Goal: Task Accomplishment & Management: Manage account settings

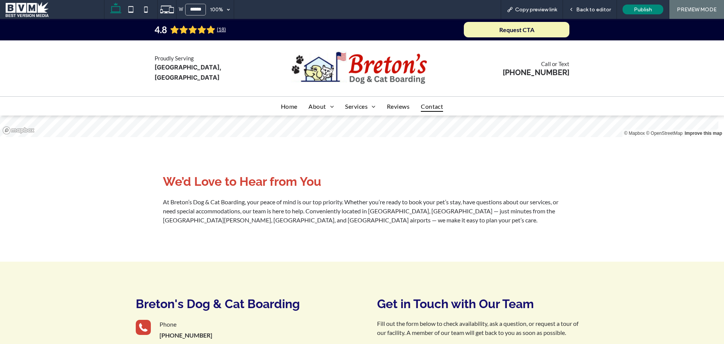
scroll to position [38, 0]
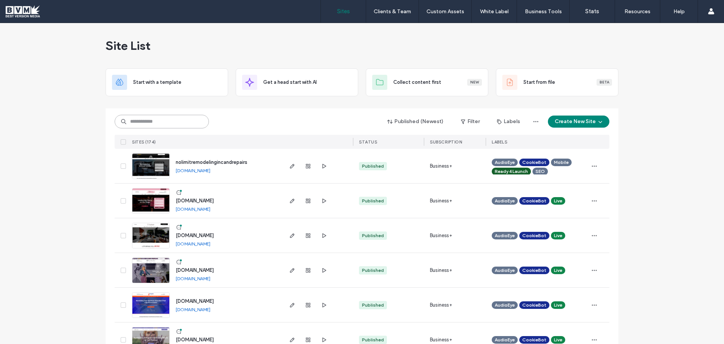
click at [144, 119] on input at bounding box center [162, 122] width 94 height 14
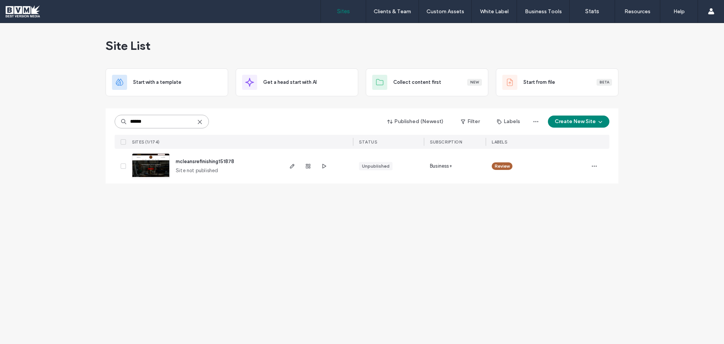
type input "******"
click at [190, 162] on span "mcleansrefinishing151878" at bounding box center [205, 161] width 58 height 6
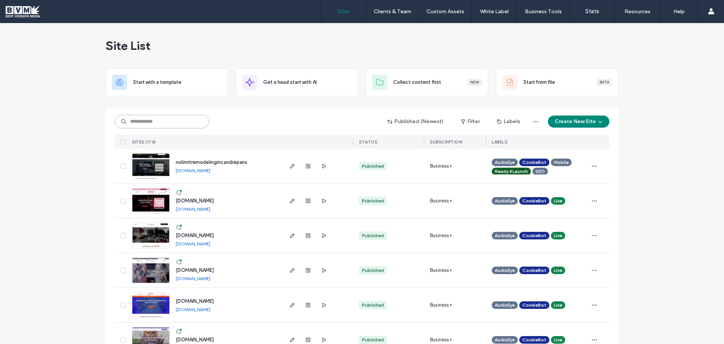
click at [158, 125] on input at bounding box center [162, 122] width 94 height 14
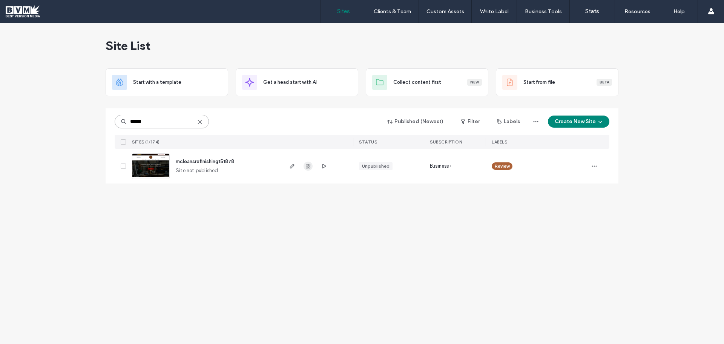
type input "******"
click at [307, 164] on icon "button" at bounding box center [308, 166] width 6 height 6
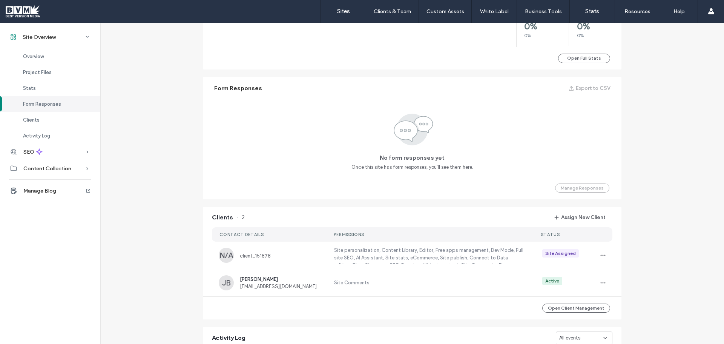
scroll to position [490, 0]
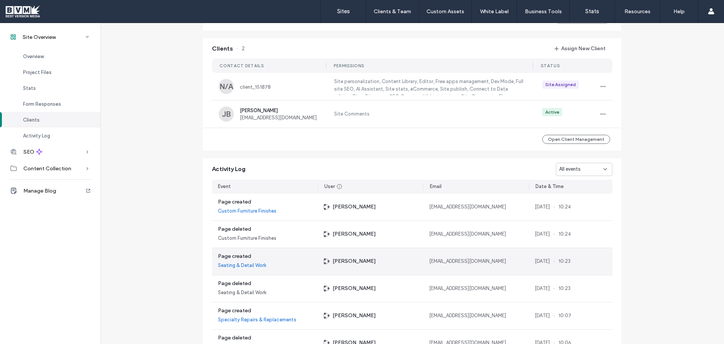
scroll to position [528, 0]
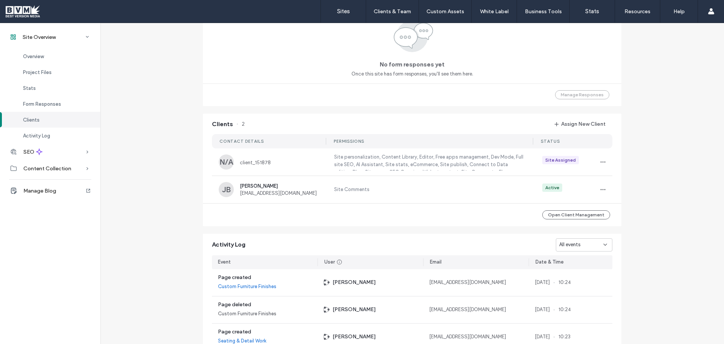
click at [38, 119] on span "Clients" at bounding box center [31, 120] width 17 height 6
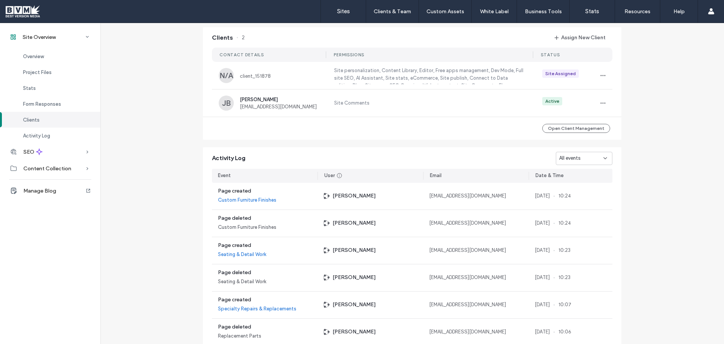
scroll to position [615, 0]
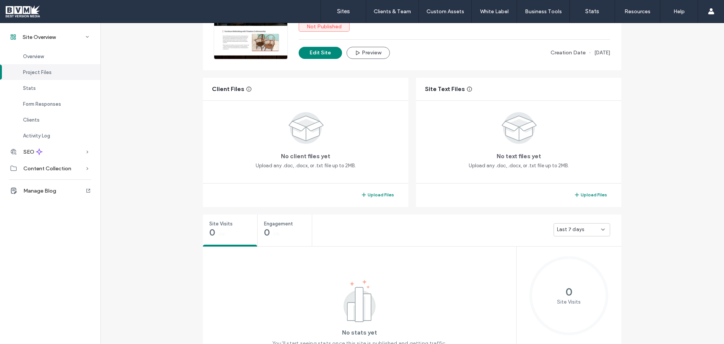
scroll to position [12, 0]
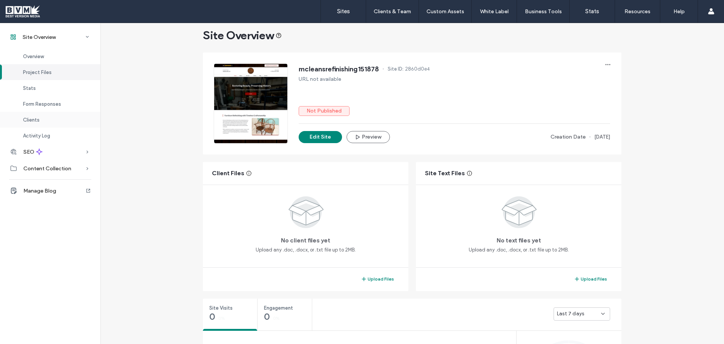
click at [35, 117] on span "Clients" at bounding box center [31, 120] width 17 height 6
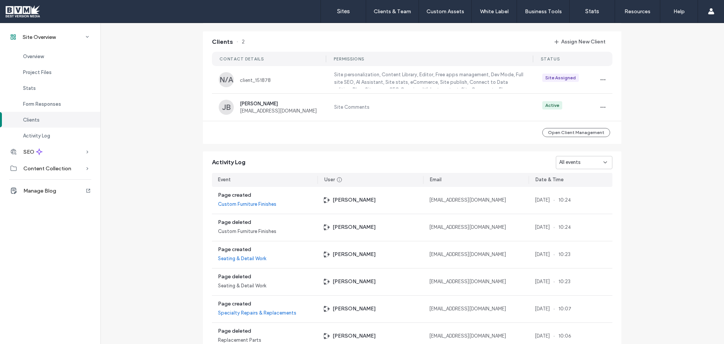
scroll to position [615, 0]
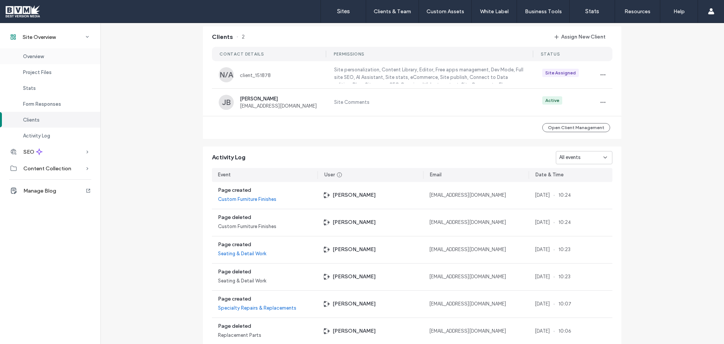
click at [37, 56] on span "Overview" at bounding box center [33, 57] width 21 height 6
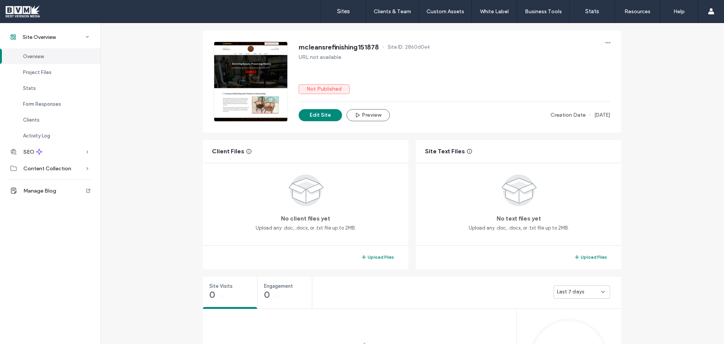
scroll to position [75, 0]
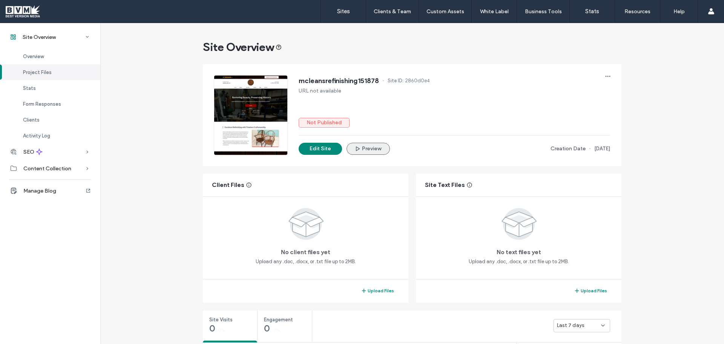
click at [369, 150] on button "Preview" at bounding box center [368, 149] width 43 height 12
click at [305, 149] on button "Edit Site" at bounding box center [320, 149] width 43 height 12
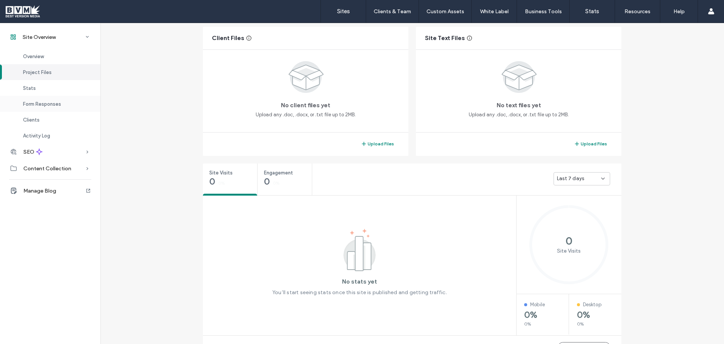
click at [36, 103] on span "Form Responses" at bounding box center [42, 104] width 38 height 6
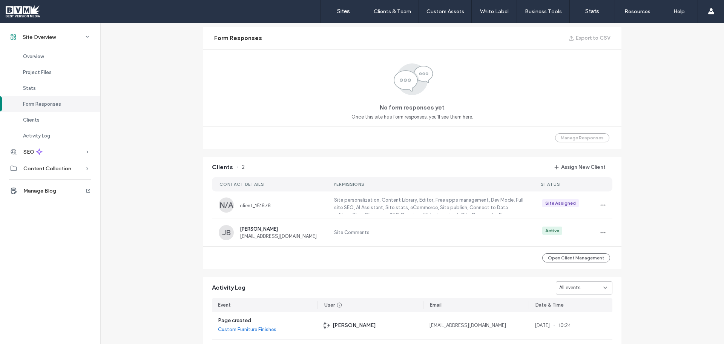
scroll to position [485, 0]
click at [453, 230] on label "Site Comments" at bounding box center [428, 232] width 191 height 8
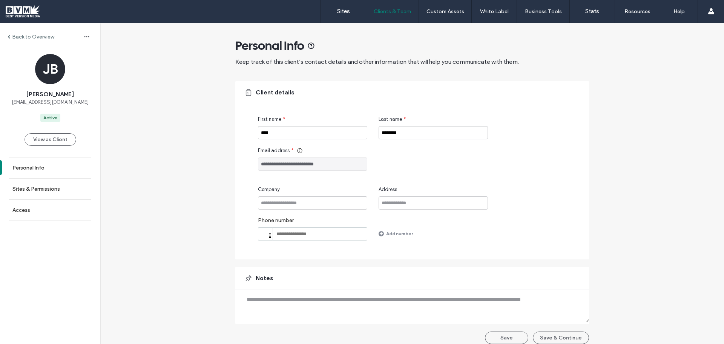
click at [9, 37] on span at bounding box center [9, 37] width 3 height 4
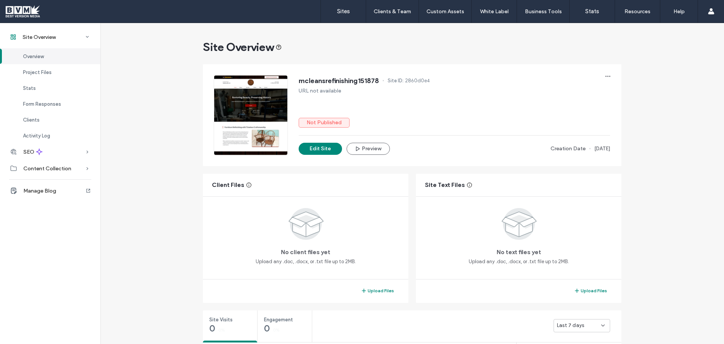
click at [237, 94] on div at bounding box center [250, 114] width 73 height 79
click at [310, 146] on button "Edit Site" at bounding box center [320, 149] width 43 height 12
